Goal: Book appointment/travel/reservation

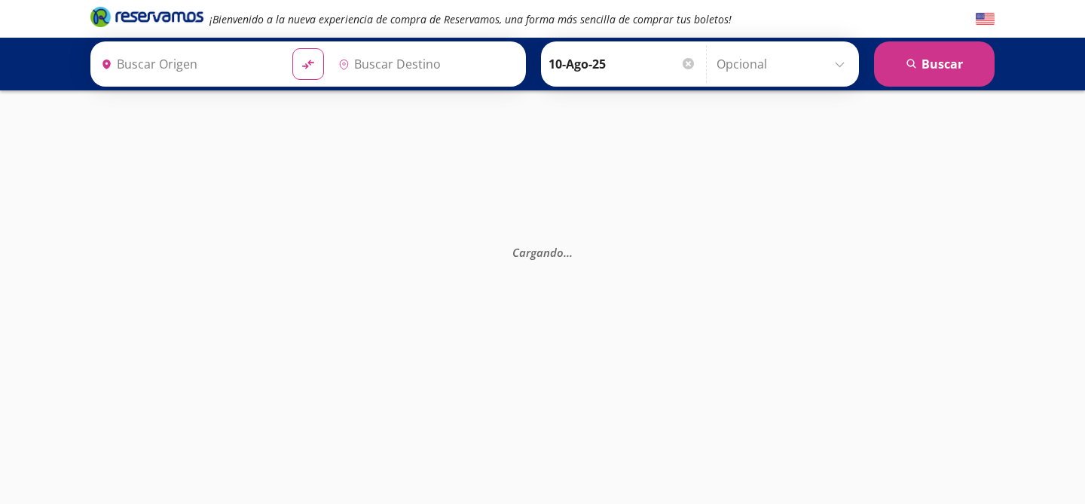
type input "Santiago de Querétaro, [GEOGRAPHIC_DATA]"
type input "Colima, Colima"
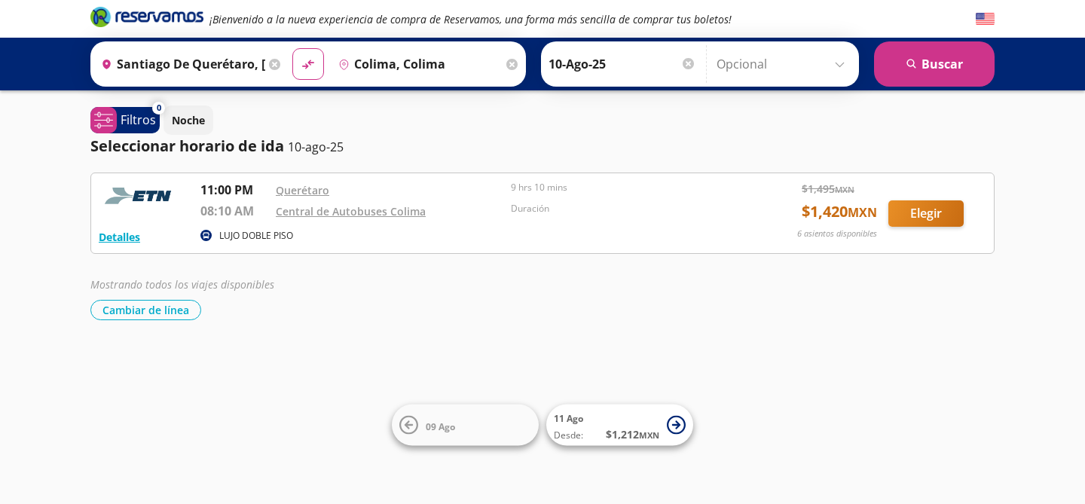
click at [750, 208] on div "Detalles LUJO DOBLE PISO 11:00 PM Querétaro 08:10 AM Central de Autobuses Colim…" at bounding box center [543, 213] width 888 height 65
click at [283, 202] on div "Central de Autobuses Colima" at bounding box center [390, 211] width 228 height 18
click at [240, 197] on p "11:00 PM" at bounding box center [234, 190] width 68 height 18
click at [897, 219] on button "Elegir" at bounding box center [926, 213] width 75 height 26
